Goal: Task Accomplishment & Management: Use online tool/utility

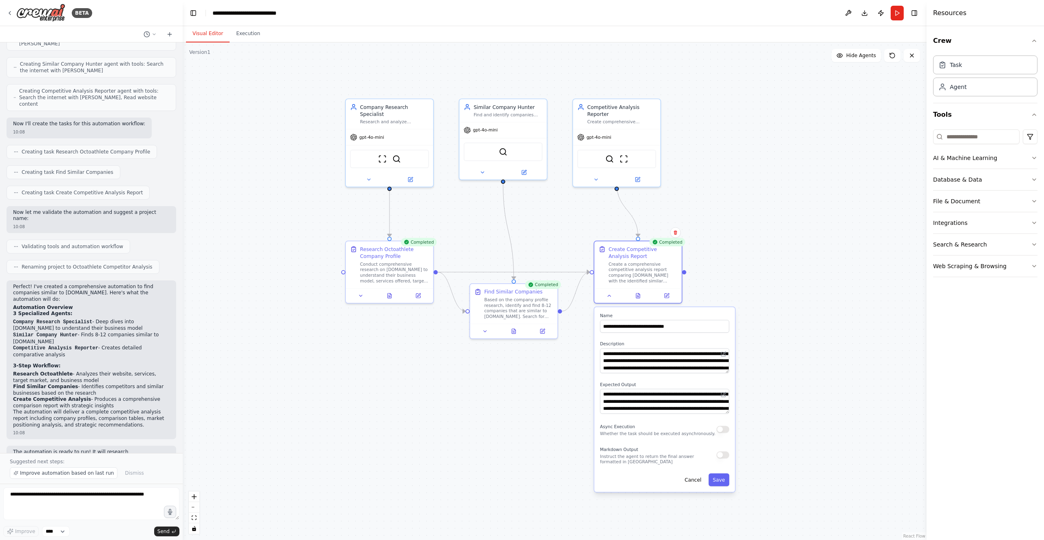
click at [774, 104] on div ".deletable-edge-delete-btn { width: 20px; height: 20px; border: 0px solid #ffff…" at bounding box center [555, 290] width 744 height 497
click at [504, 315] on div "Based on the company profile research, identify and find 8-12 companies that ar…" at bounding box center [519, 306] width 69 height 23
click at [485, 332] on icon at bounding box center [486, 330] width 6 height 6
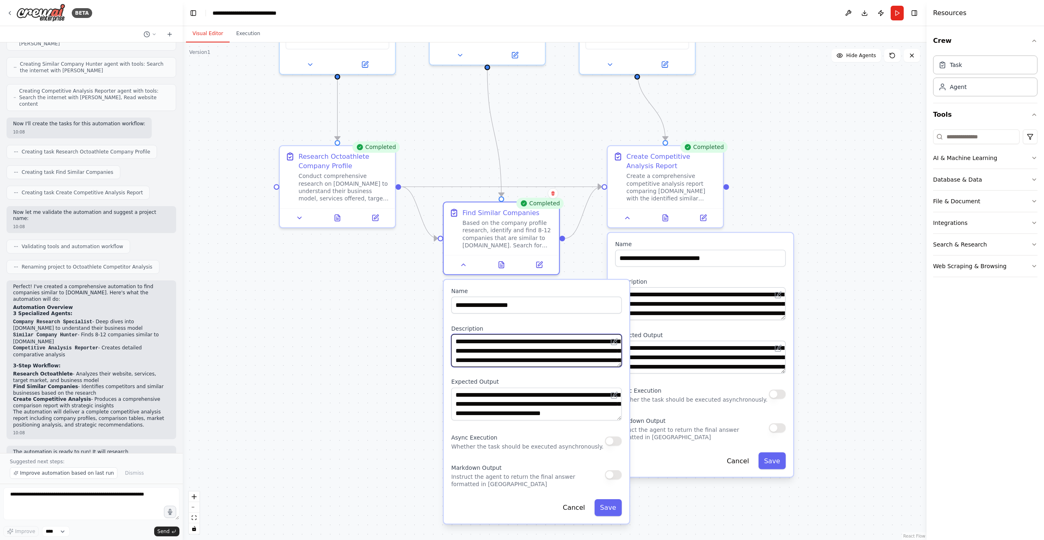
click at [549, 366] on textarea "**********" at bounding box center [536, 350] width 171 height 33
click at [374, 353] on div ".deletable-edge-delete-btn { width: 20px; height: 20px; border: 0px solid #ffff…" at bounding box center [555, 290] width 744 height 497
click at [977, 162] on button "AI & Machine Learning" at bounding box center [985, 157] width 104 height 21
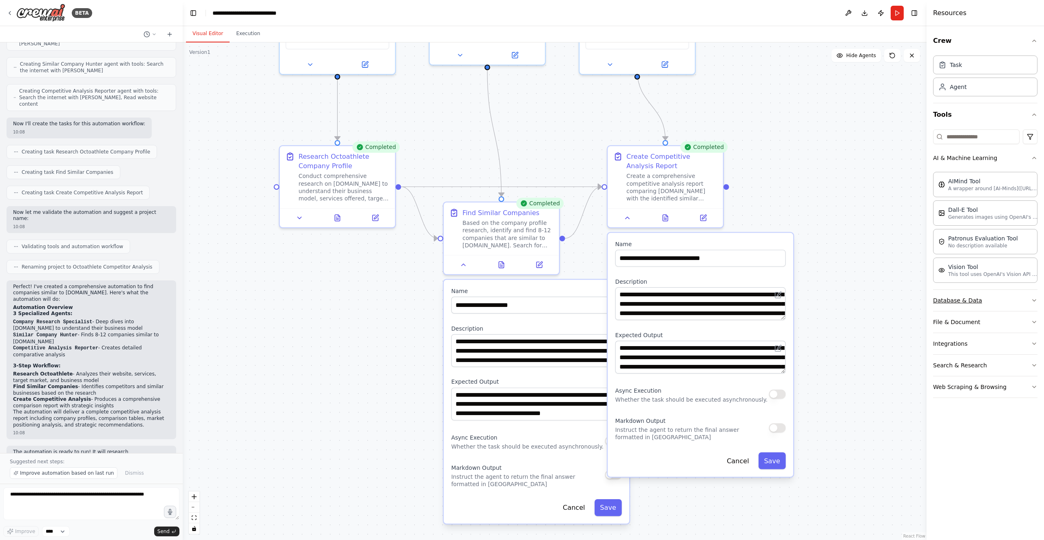
click at [1005, 302] on button "Database & Data" at bounding box center [985, 300] width 104 height 21
click at [975, 418] on button "File & Document" at bounding box center [985, 413] width 104 height 21
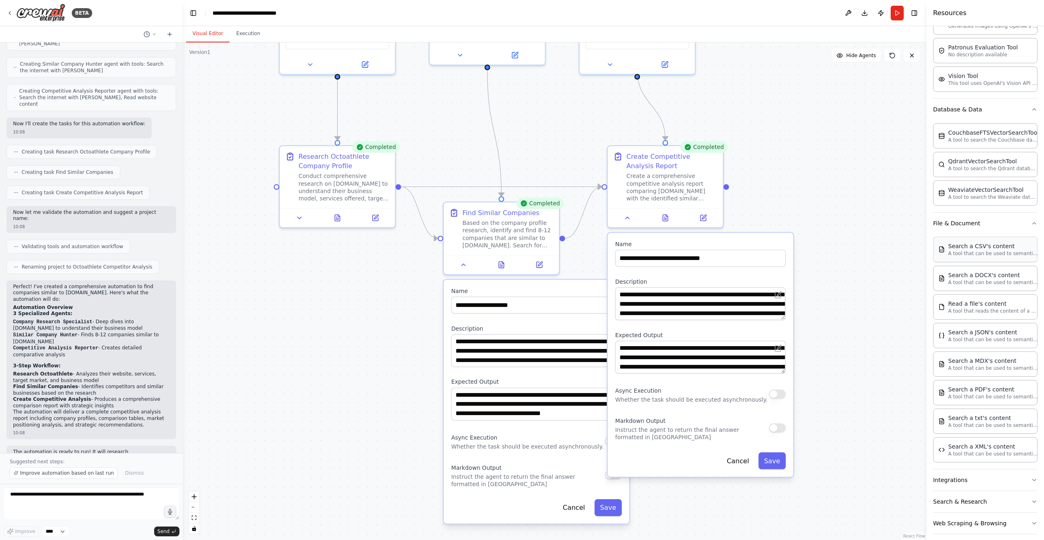
scroll to position [198, 0]
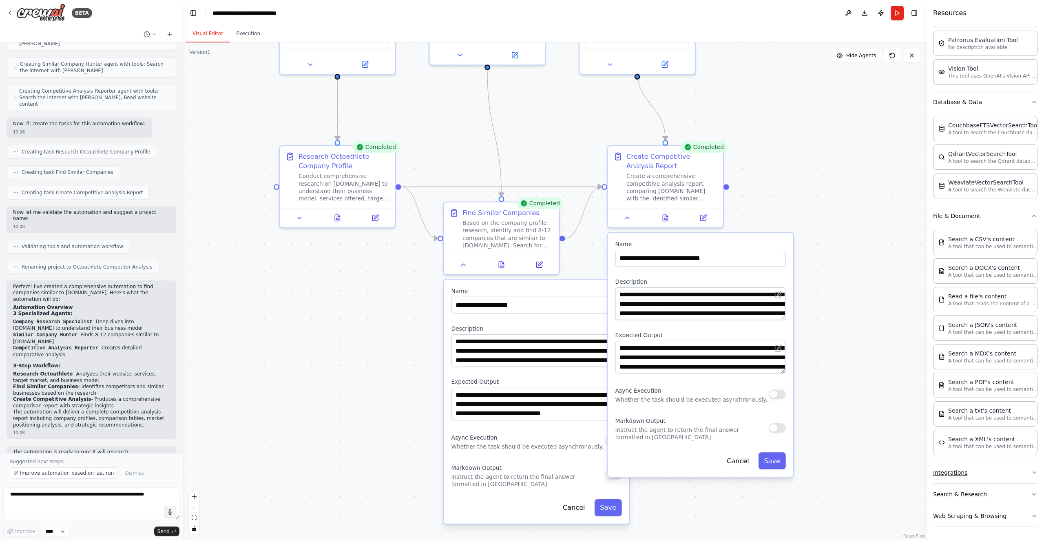
click at [1001, 475] on button "Integrations" at bounding box center [985, 472] width 104 height 21
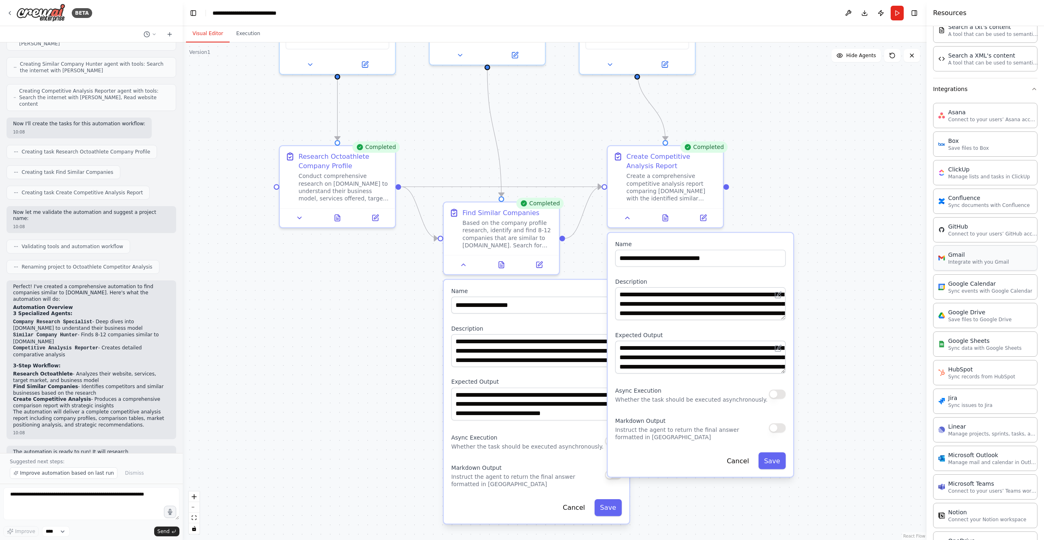
scroll to position [804, 0]
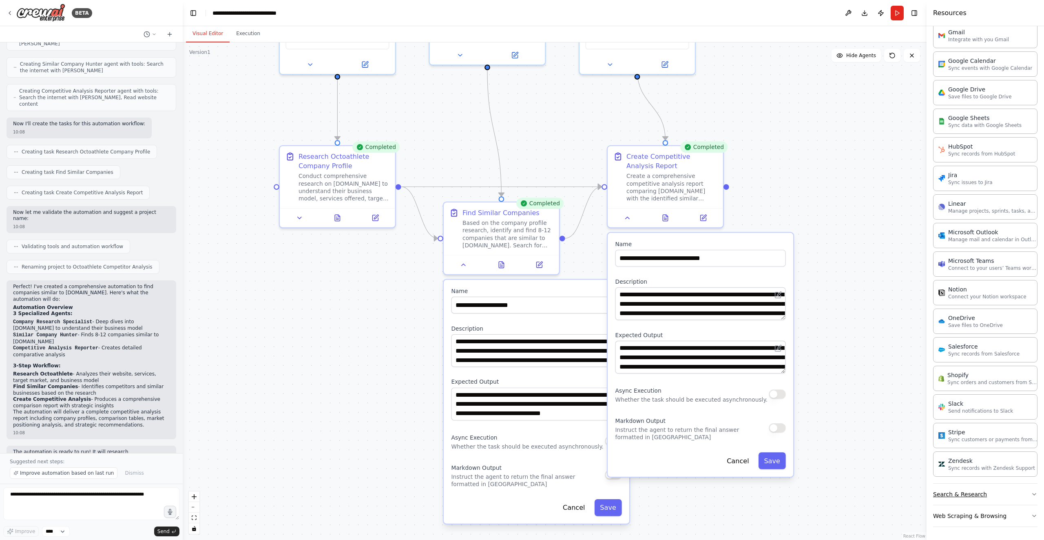
click at [988, 500] on button "Search & Research" at bounding box center [985, 493] width 104 height 21
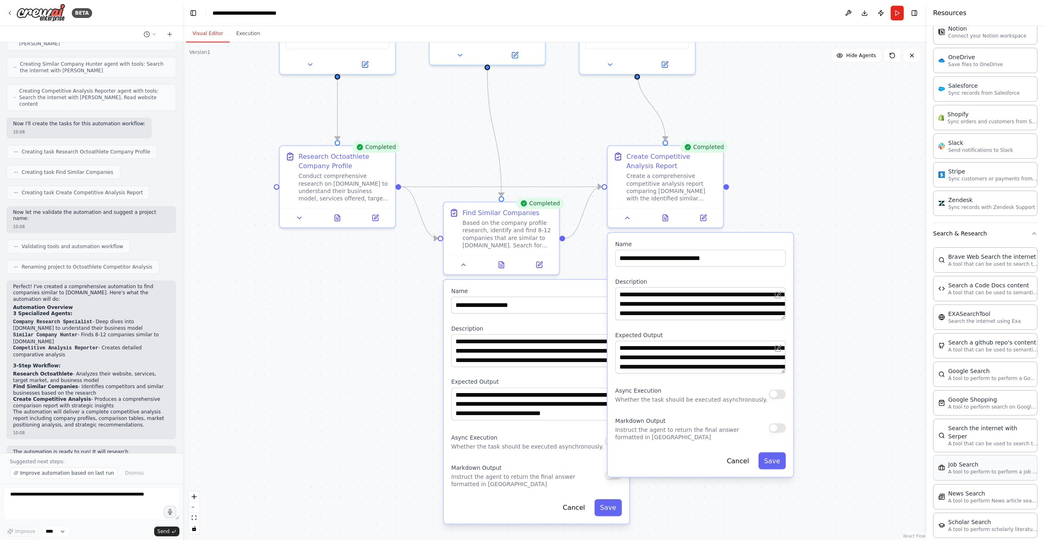
scroll to position [1090, 0]
